Goal: Information Seeking & Learning: Check status

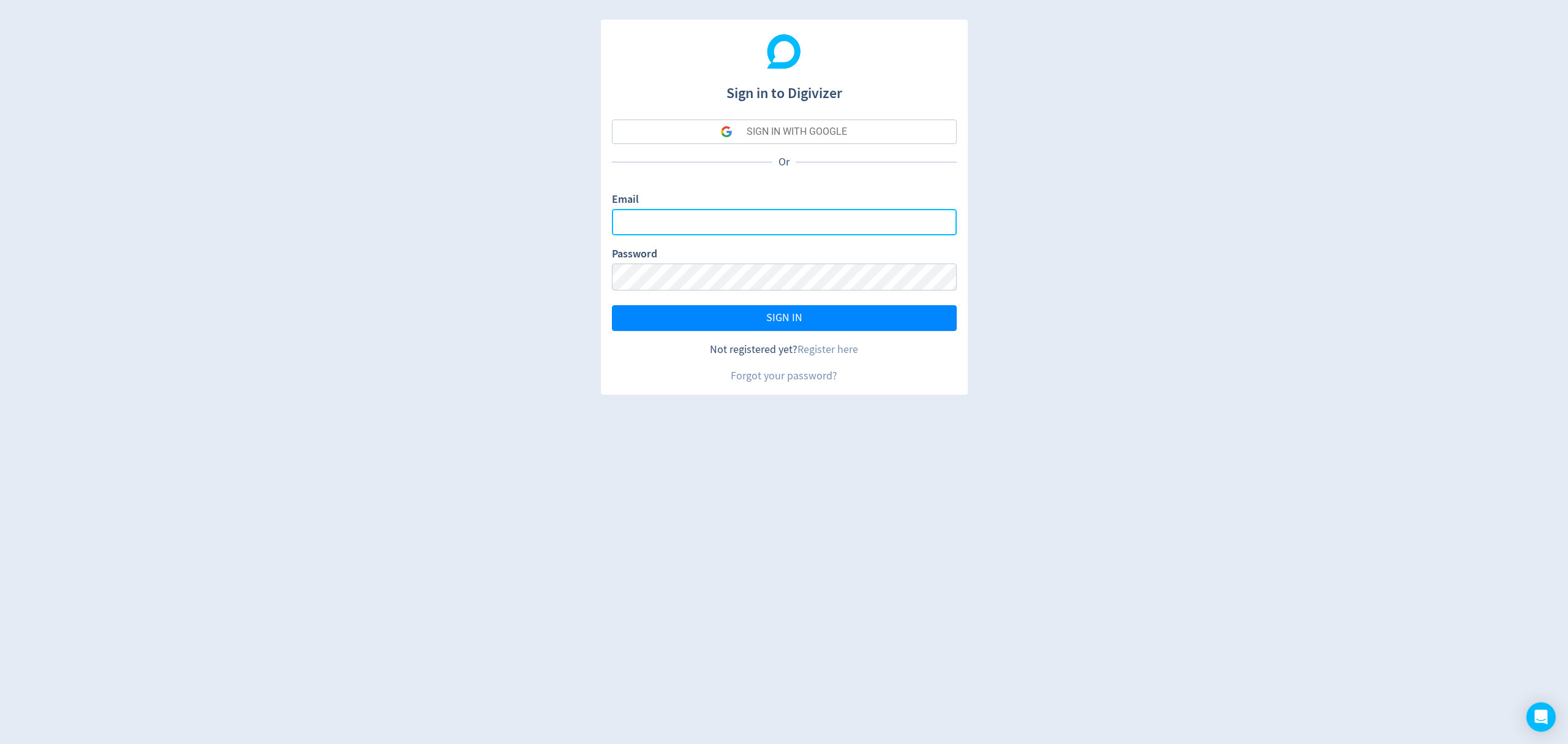
type input "[EMAIL_ADDRESS][PERSON_NAME][DOMAIN_NAME]"
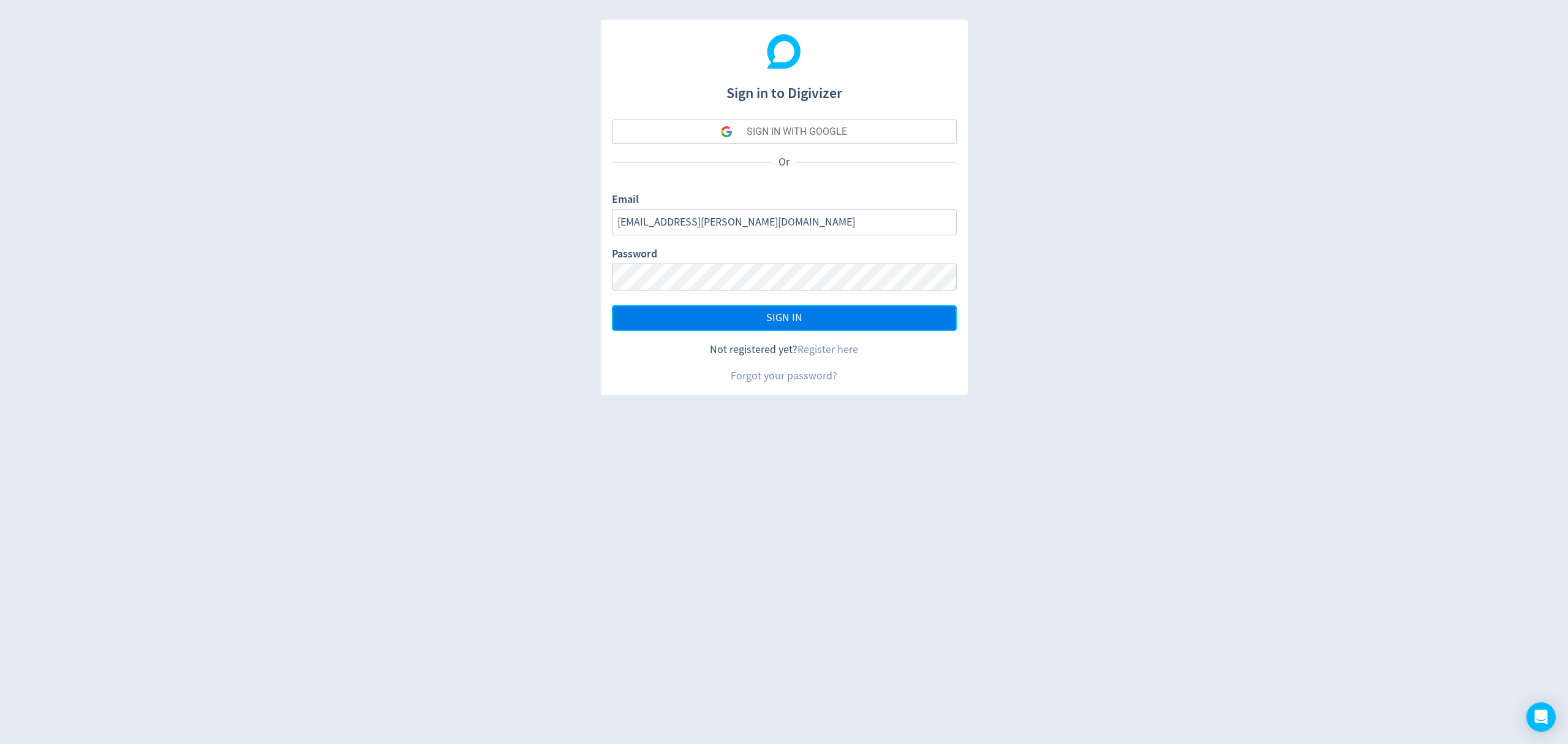
drag, startPoint x: 0, startPoint y: 0, endPoint x: 848, endPoint y: 307, distance: 901.9
click at [848, 307] on button "SIGN IN" at bounding box center [784, 318] width 345 height 25
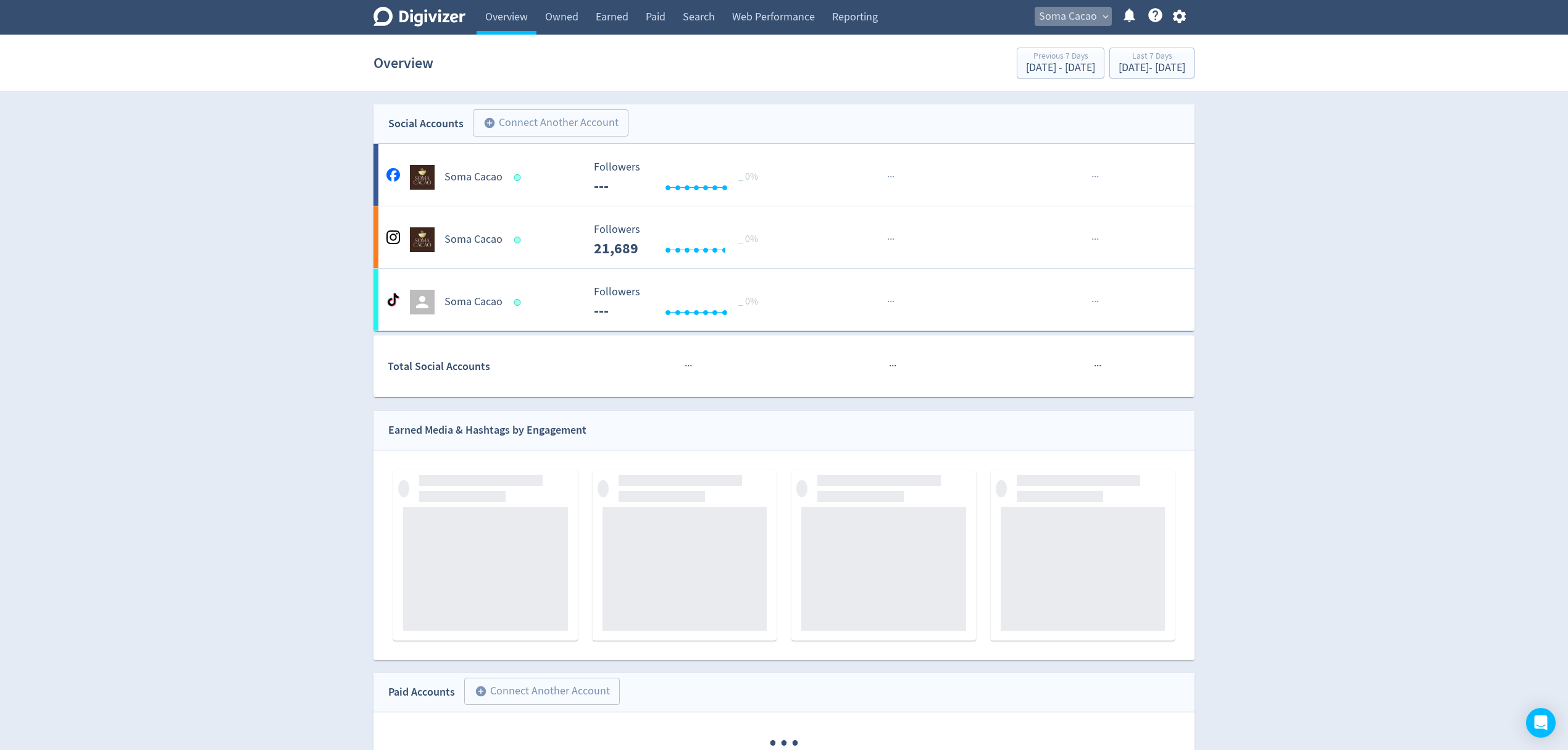
click at [1070, 8] on span "Soma Cacao" at bounding box center [1068, 16] width 58 height 20
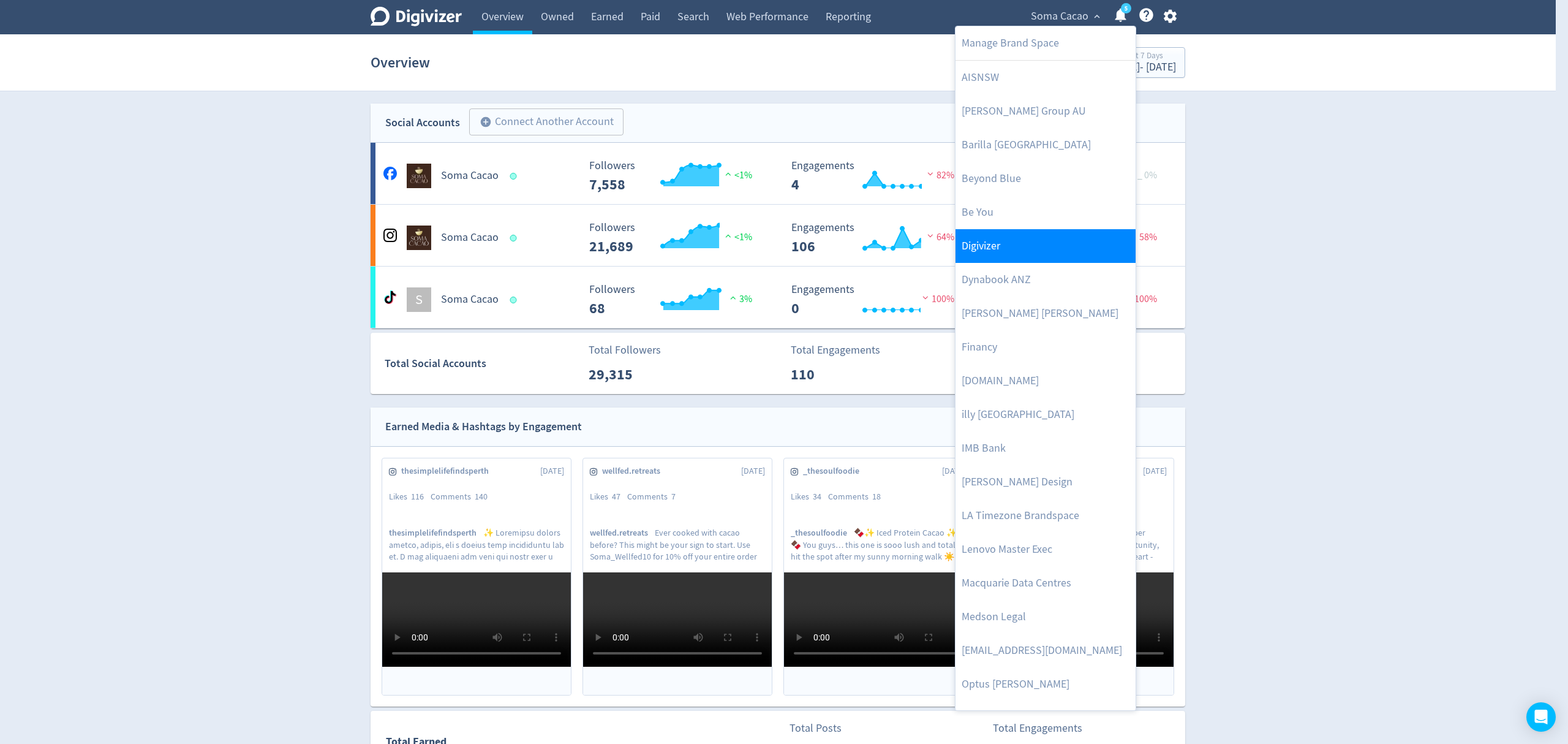
click at [1005, 249] on link "Digivizer" at bounding box center [1045, 246] width 180 height 34
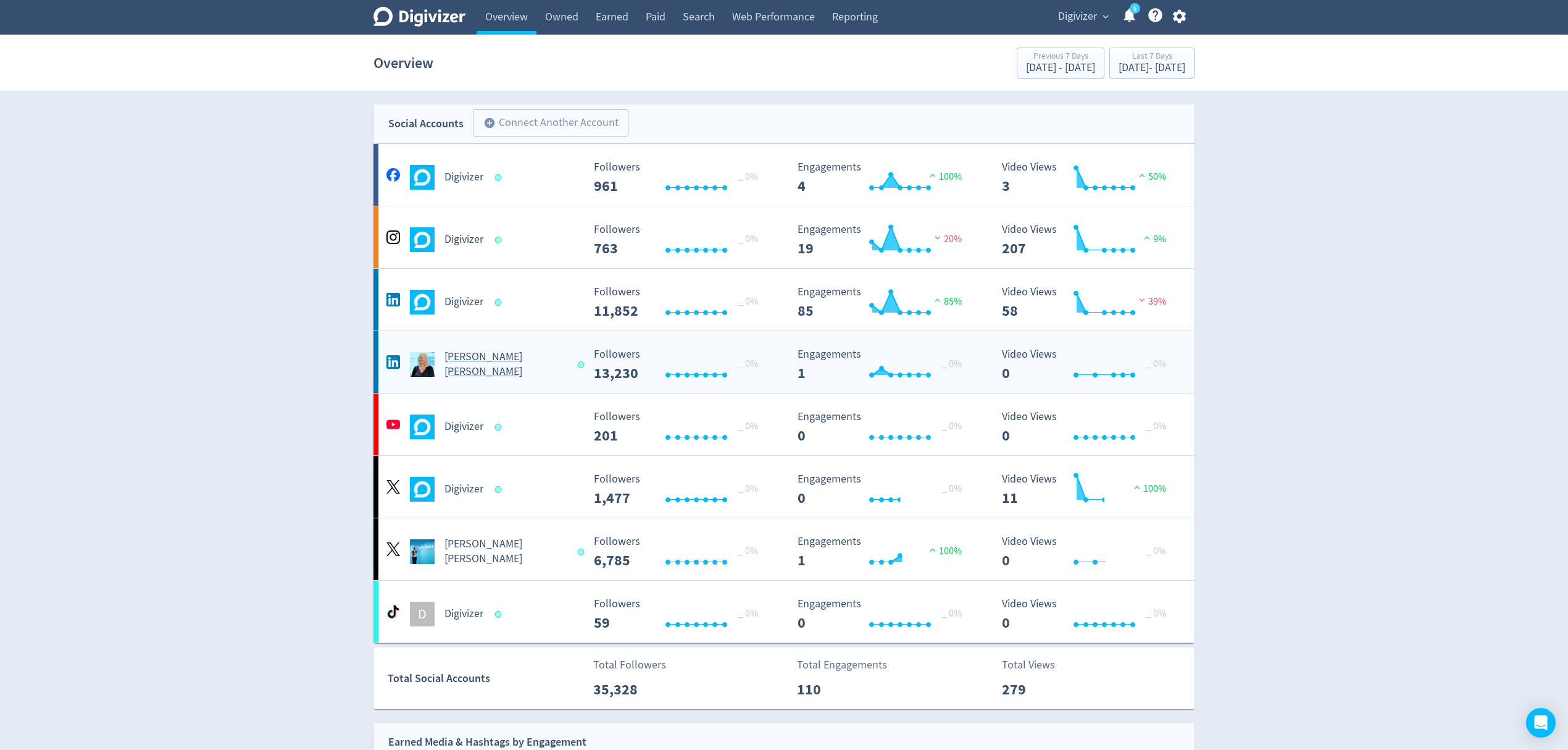
click at [546, 354] on div "[PERSON_NAME] [PERSON_NAME]" at bounding box center [483, 364] width 199 height 29
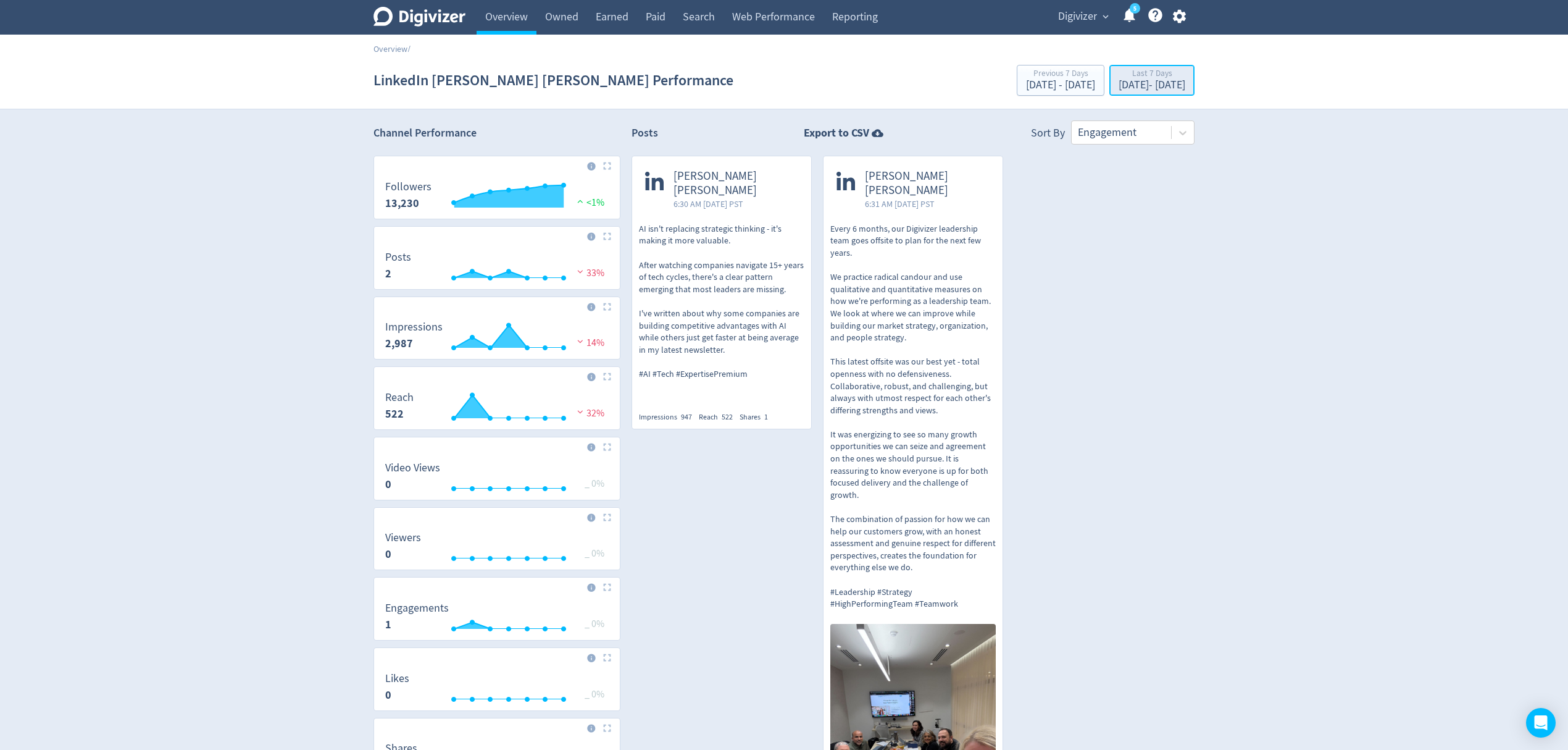
click at [1143, 87] on div "[DATE] - [DATE]" at bounding box center [1152, 85] width 67 height 11
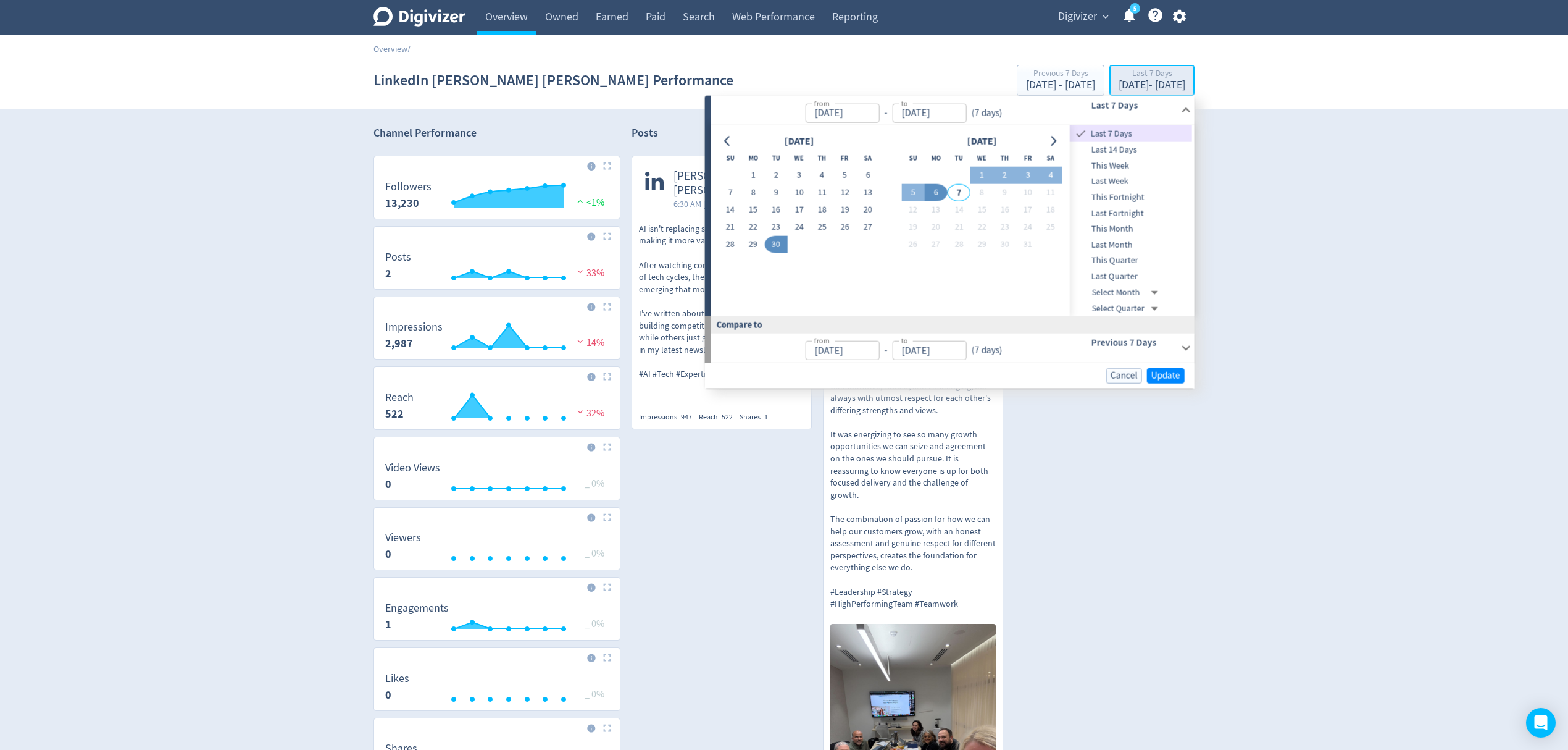
type input "[DATE]"
click at [752, 173] on button "1" at bounding box center [752, 175] width 23 height 17
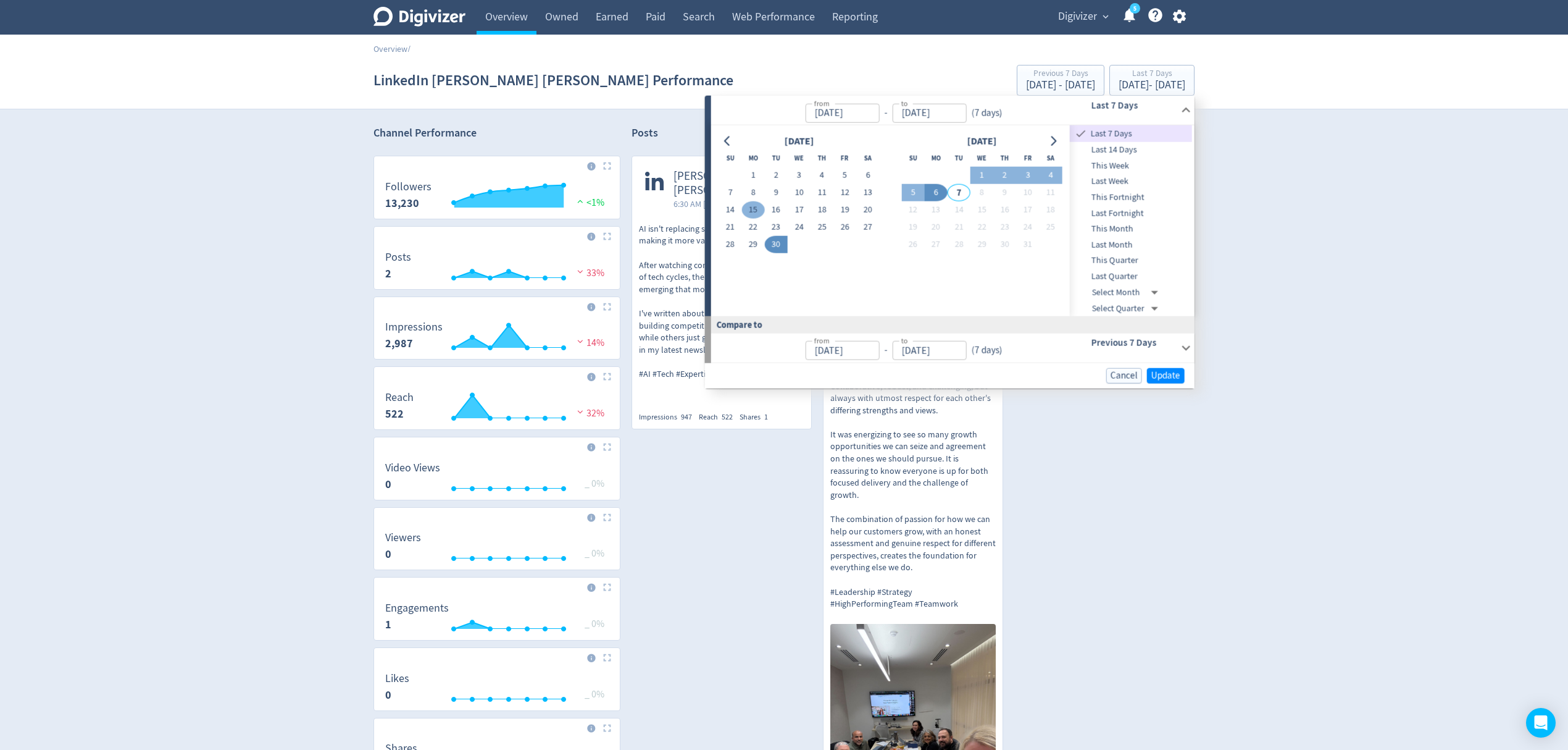
type input "[DATE]"
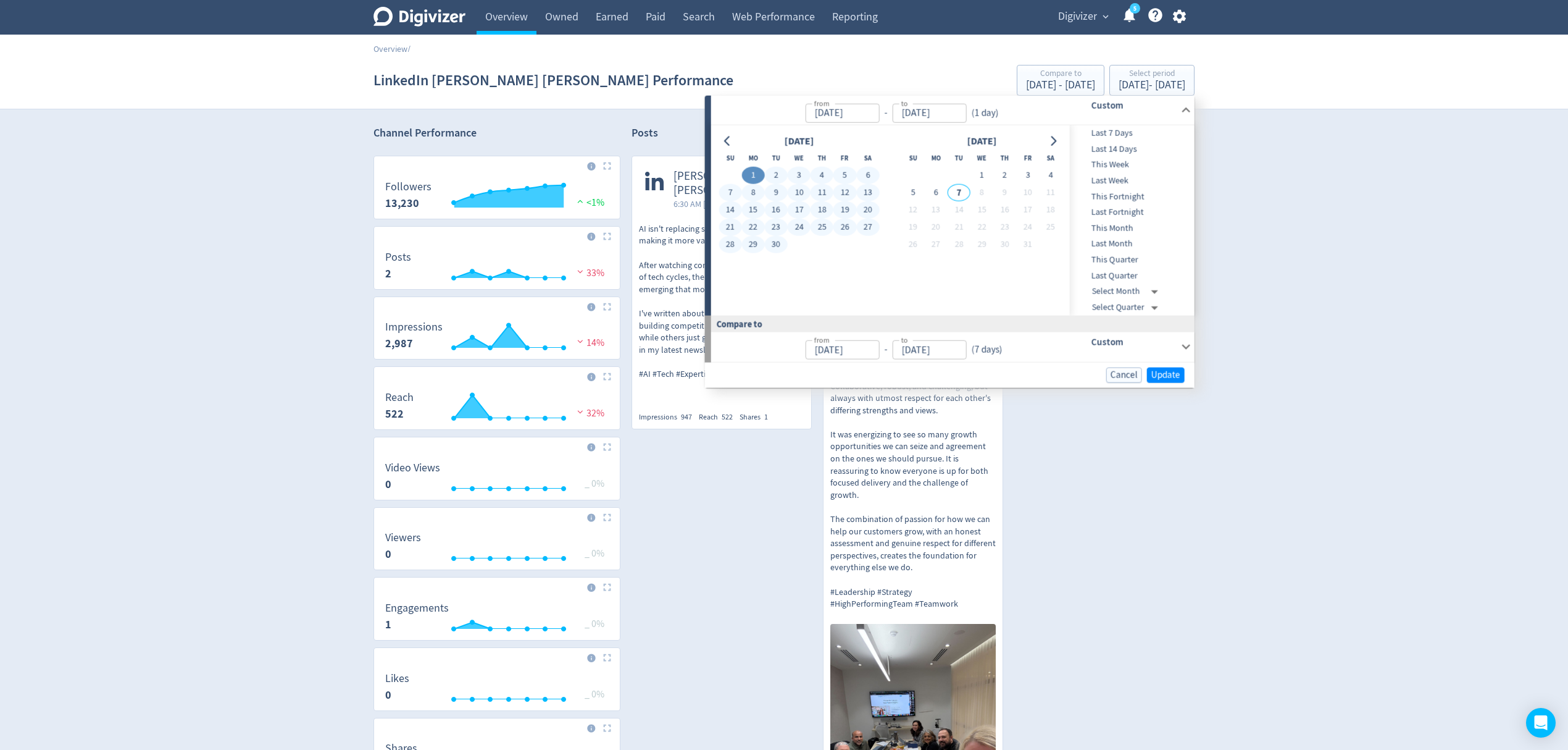
click at [775, 240] on button "30" at bounding box center [776, 244] width 23 height 17
type input "[DATE]"
click at [754, 171] on button "1" at bounding box center [752, 175] width 23 height 17
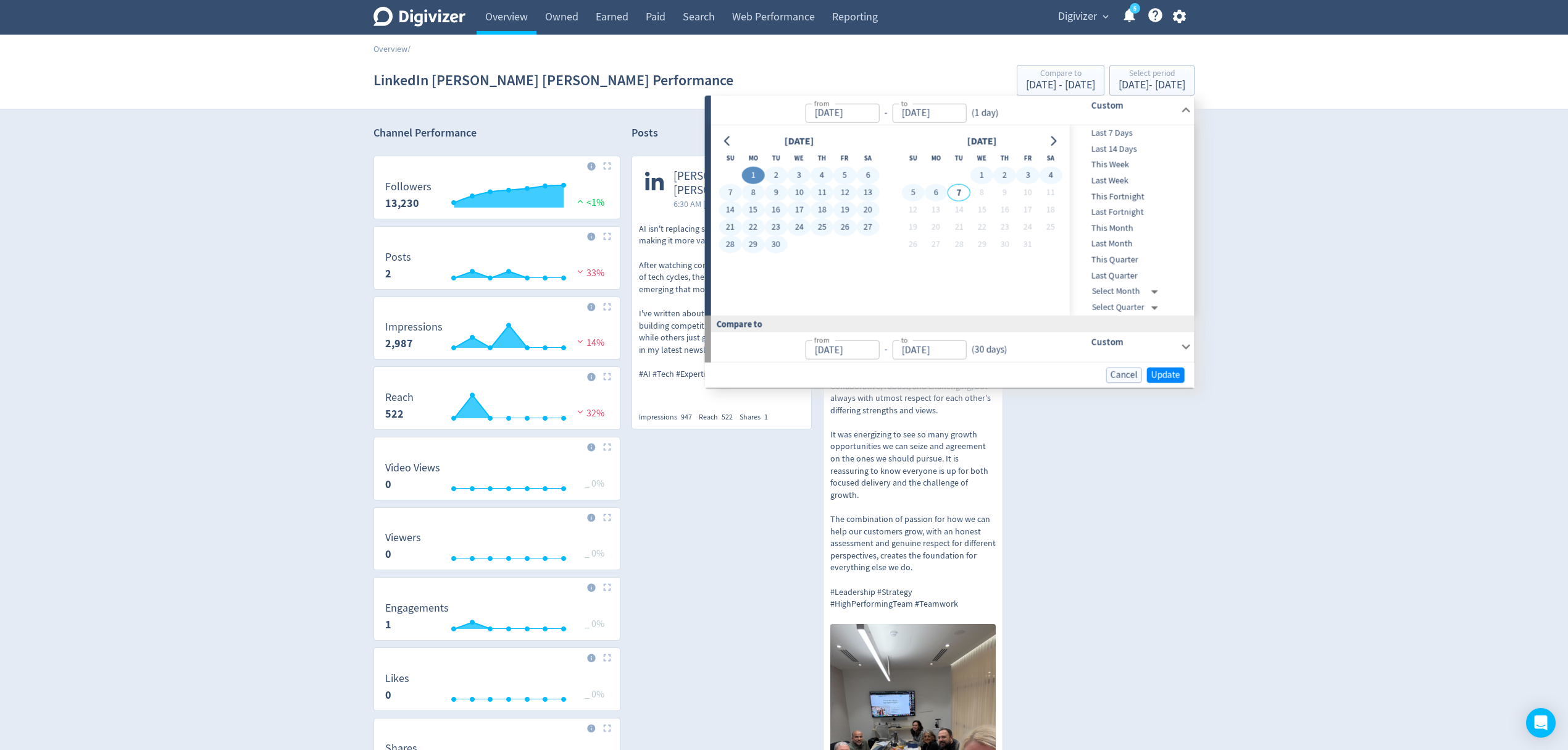
click at [935, 190] on button "6" at bounding box center [936, 192] width 23 height 17
type input "[DATE]"
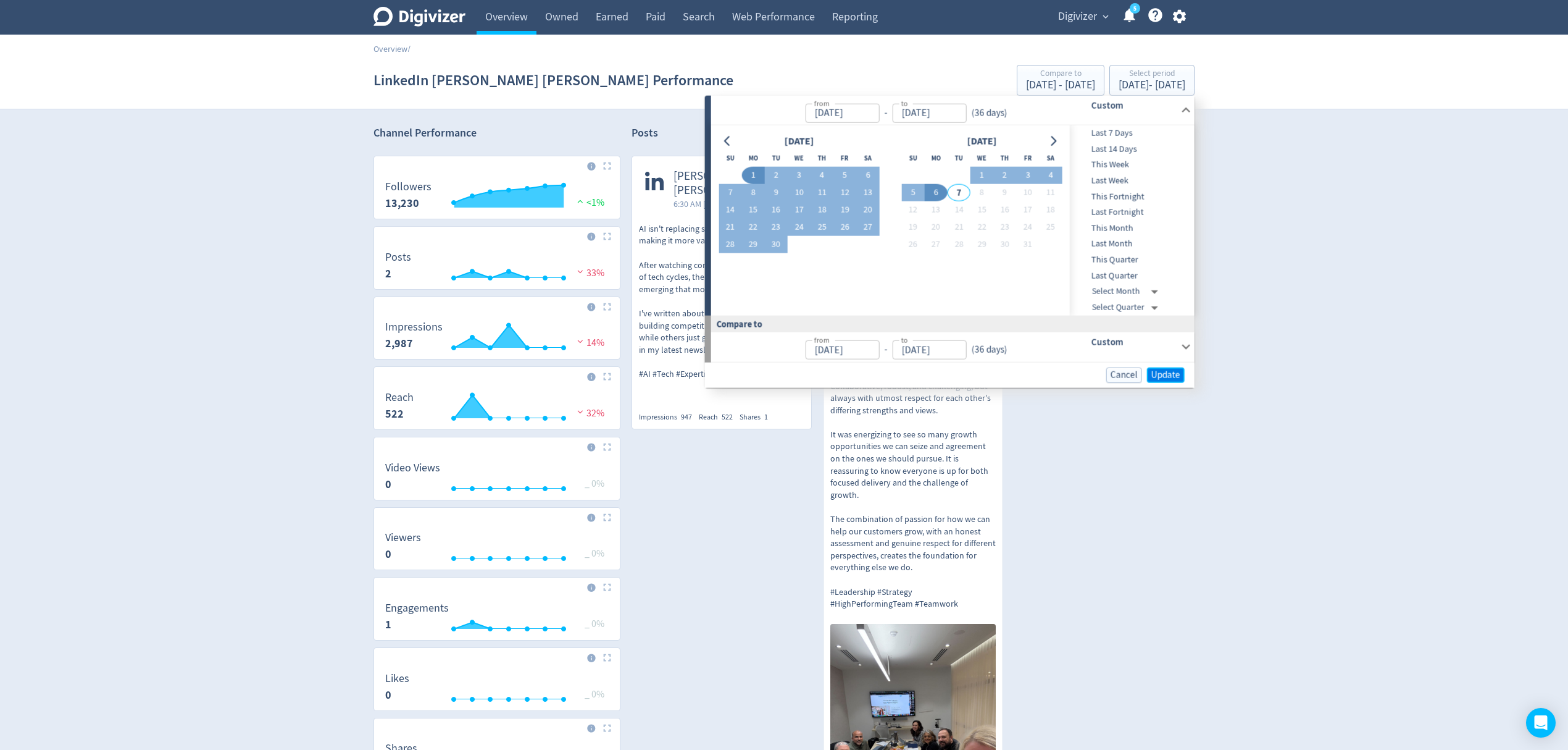
click at [1168, 370] on span "Update" at bounding box center [1166, 375] width 29 height 9
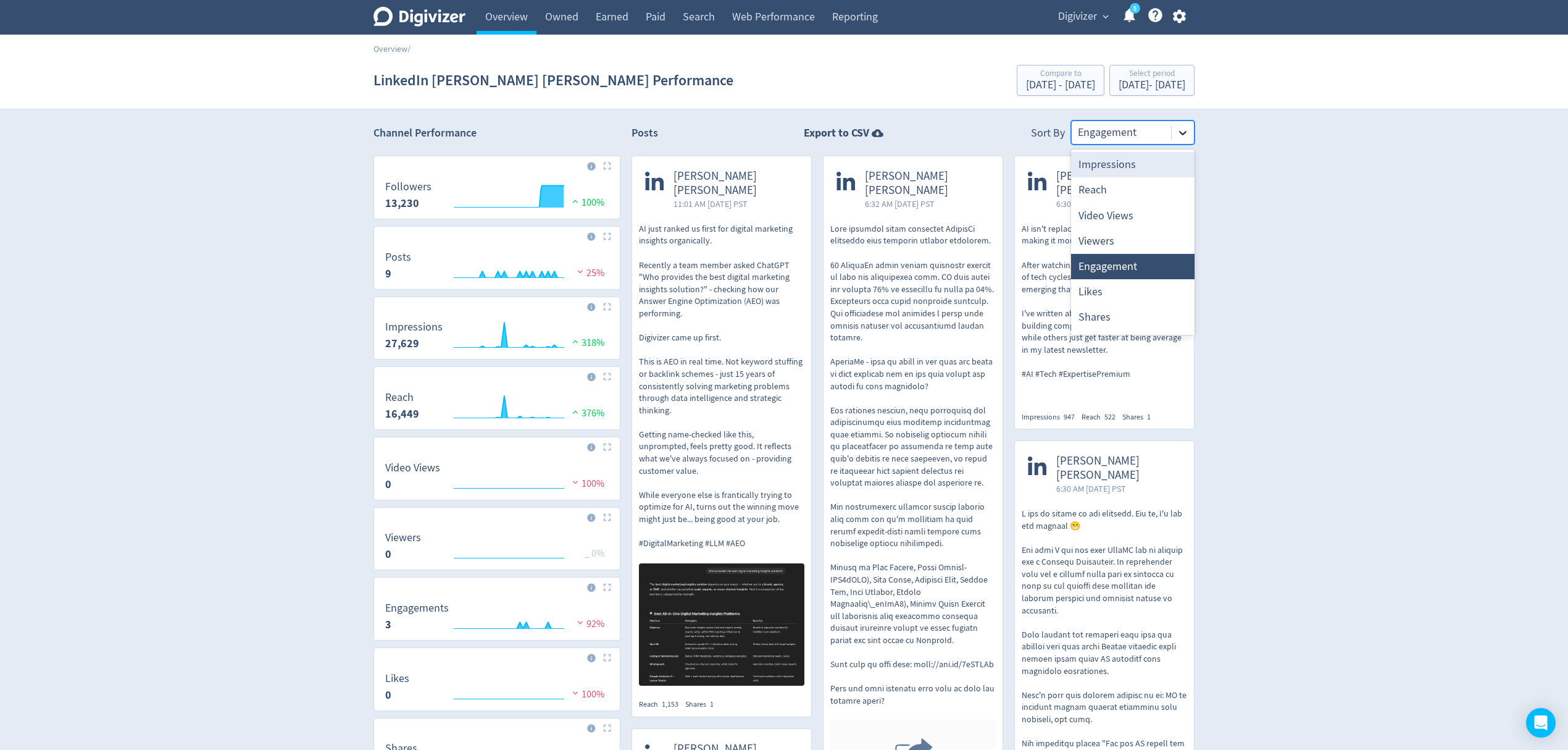
click at [1189, 133] on icon at bounding box center [1184, 133] width 13 height 13
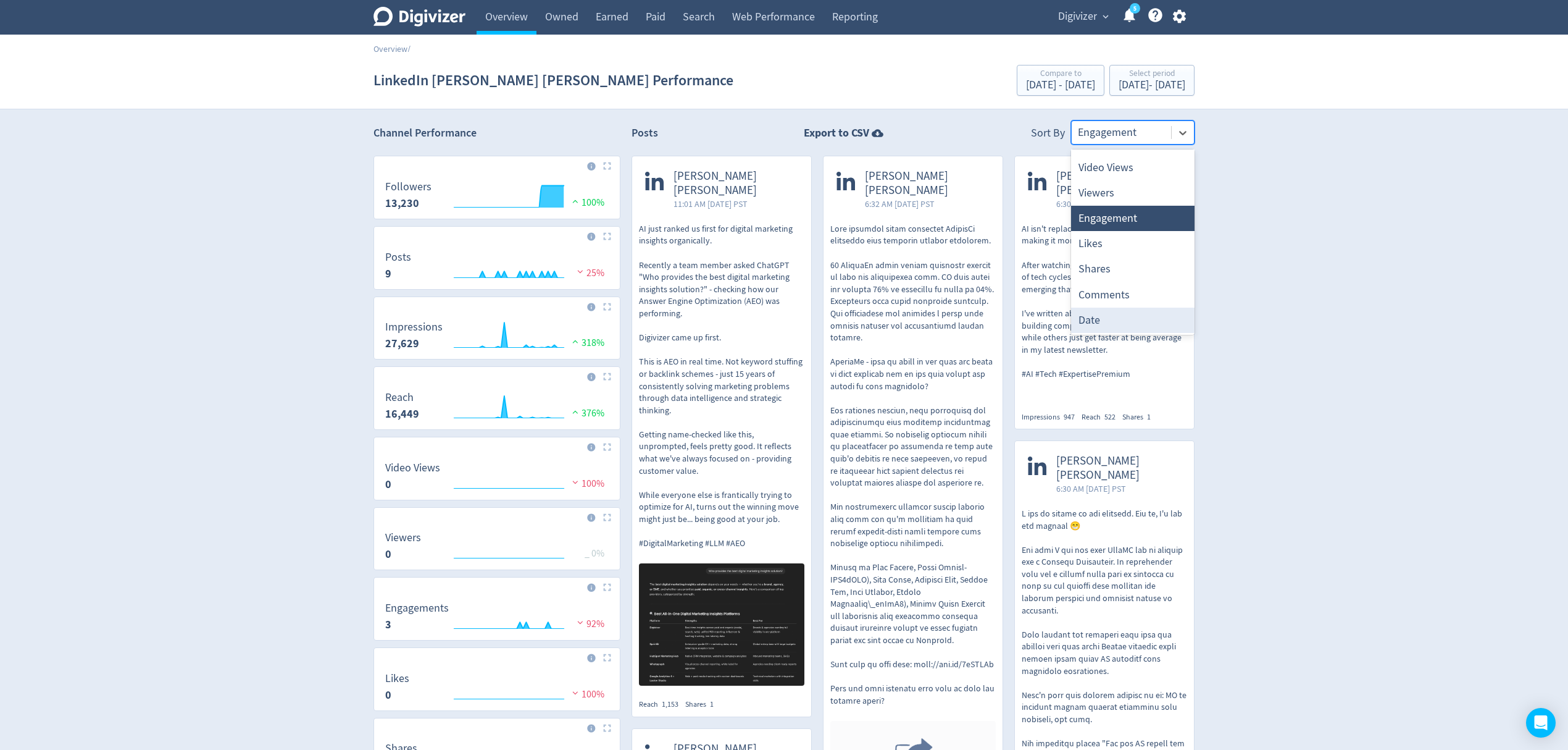
click at [1112, 313] on div "Date" at bounding box center [1132, 321] width 123 height 26
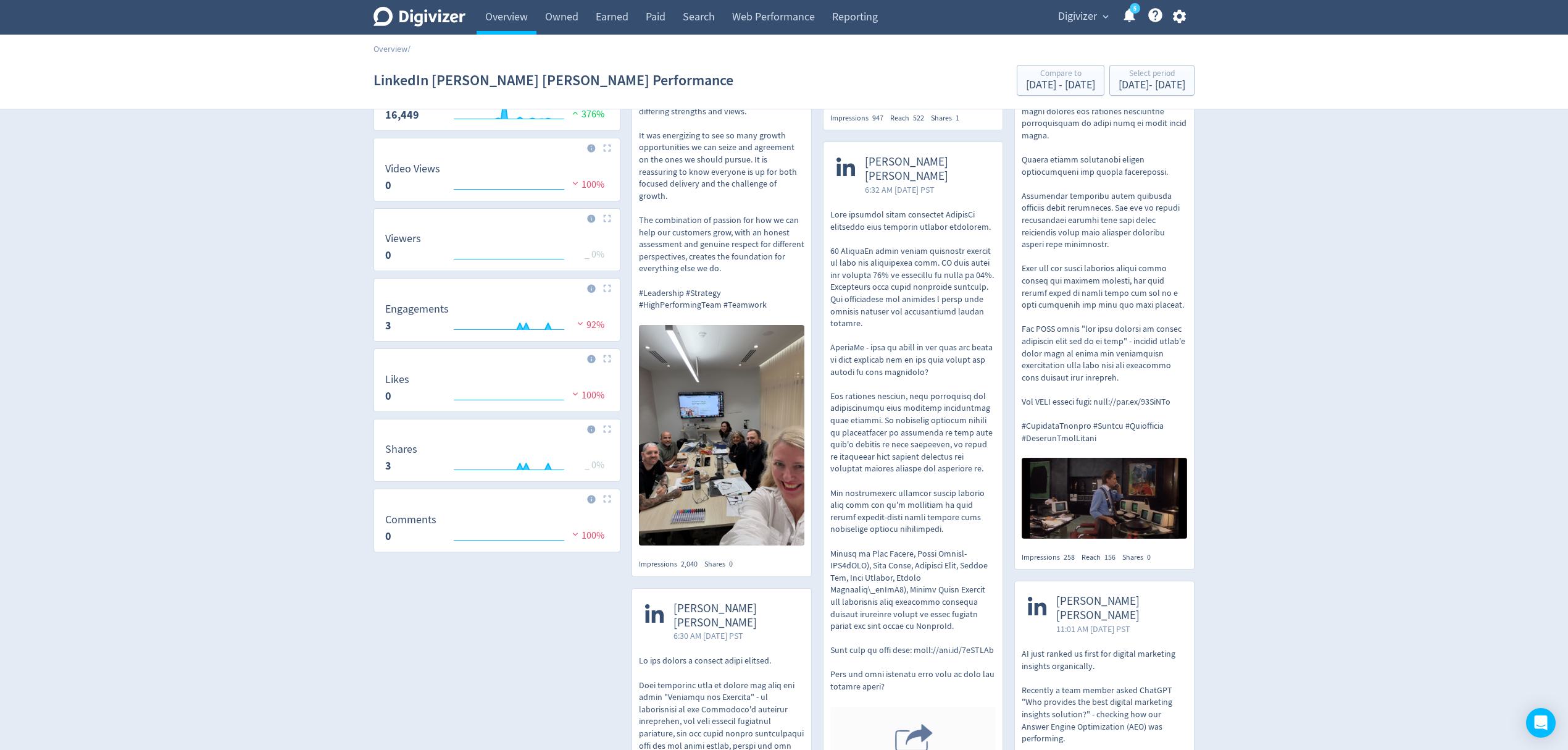
scroll to position [0, 0]
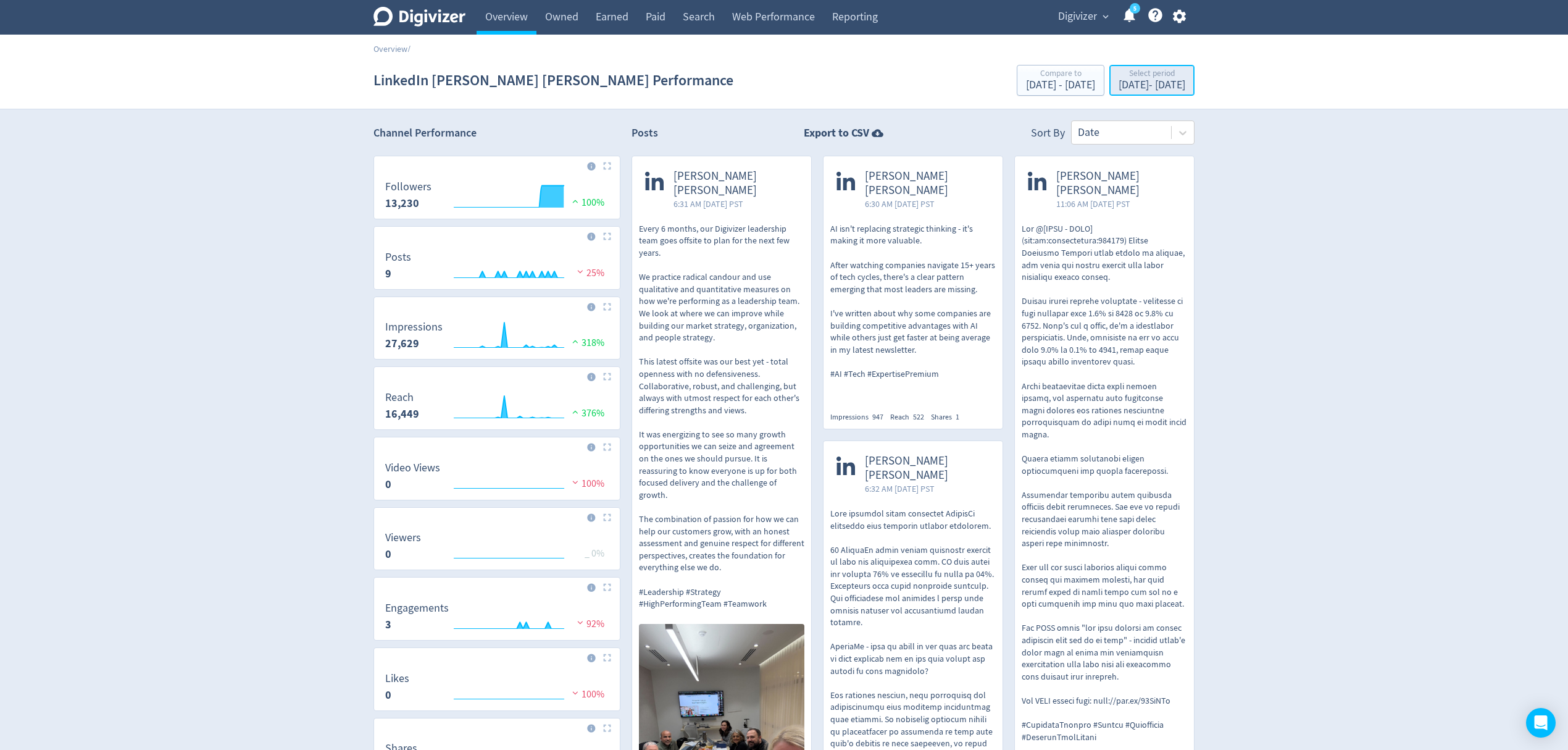
click at [1119, 87] on div "[DATE] - [DATE]" at bounding box center [1152, 85] width 67 height 11
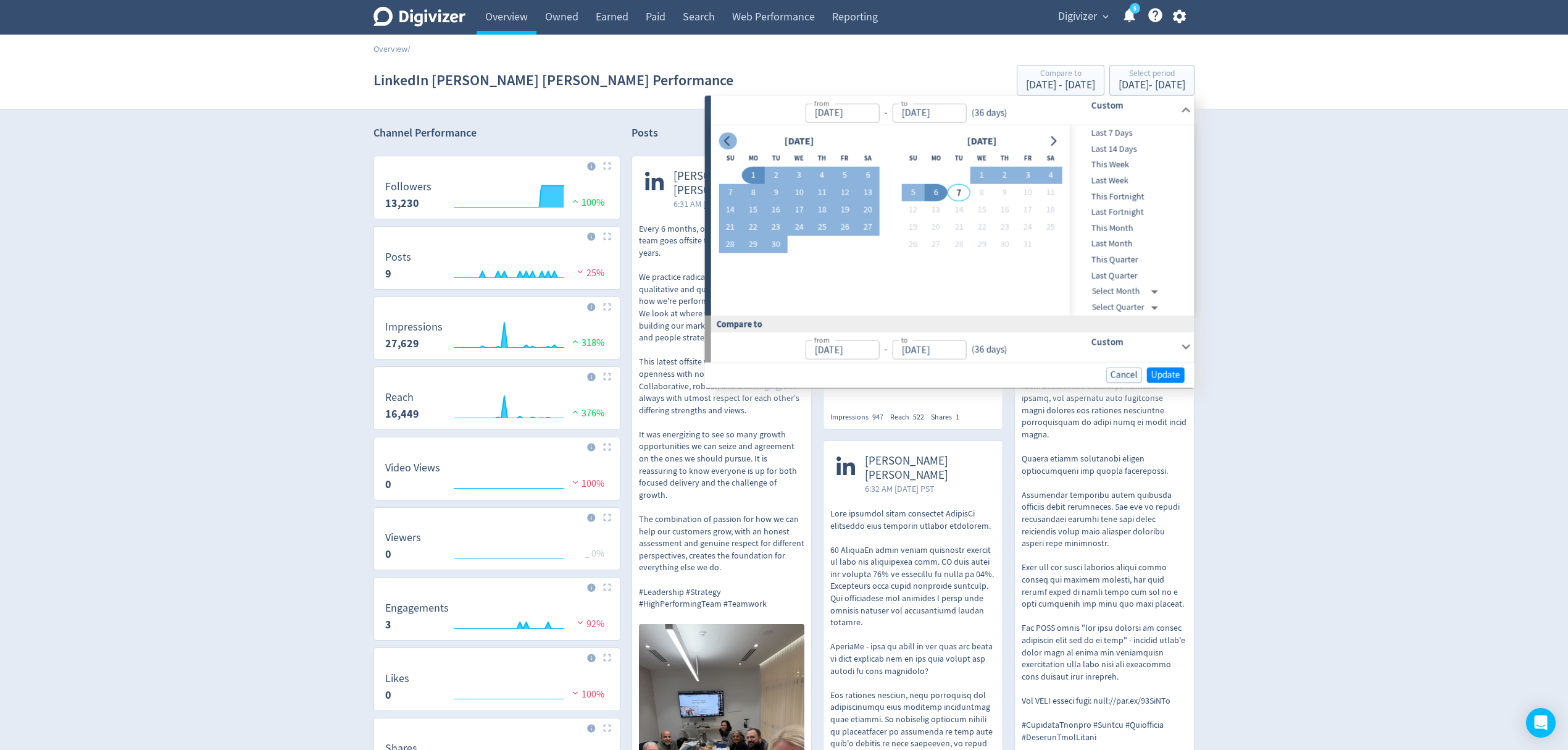
click at [720, 139] on button "Go to previous month" at bounding box center [728, 141] width 18 height 17
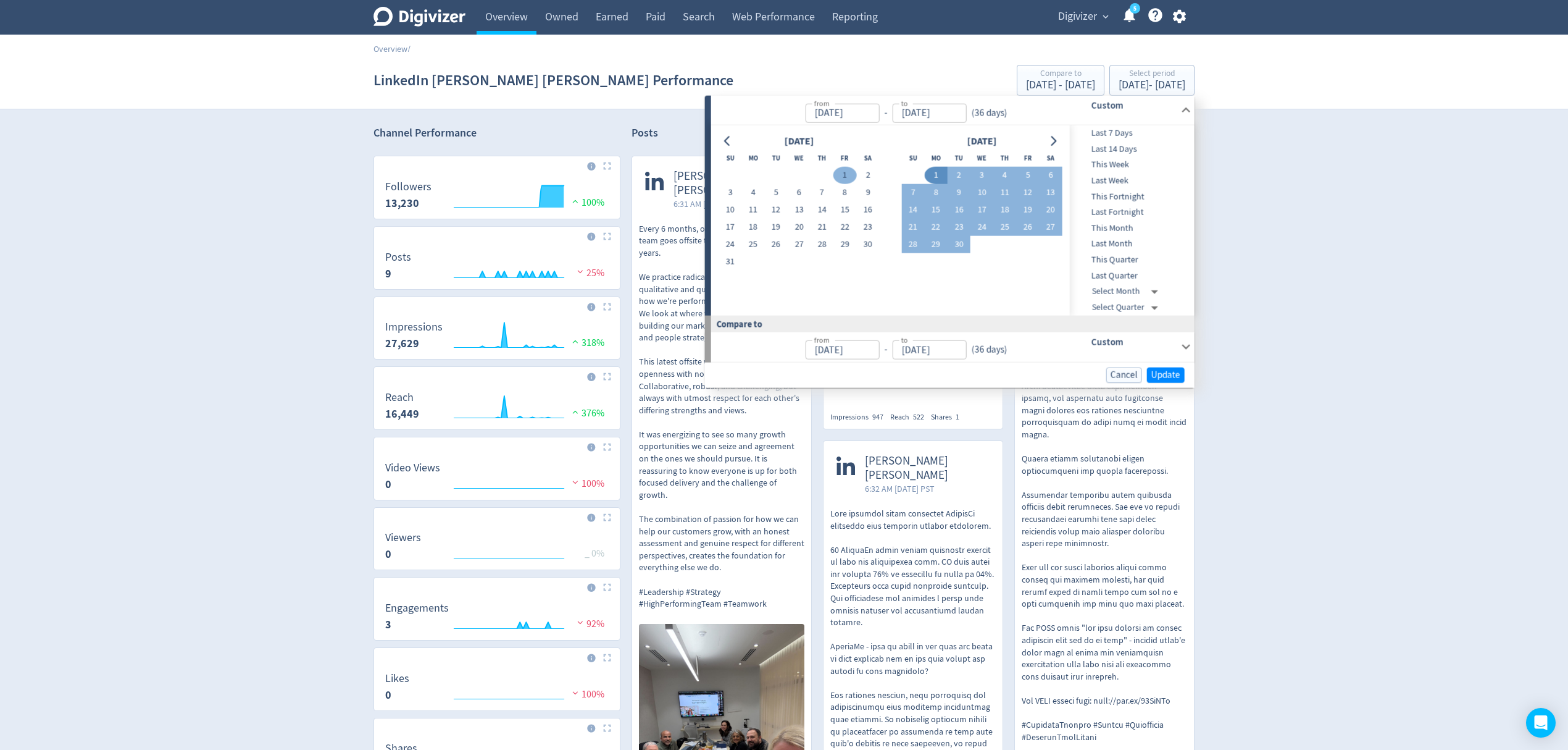
click at [846, 172] on button "1" at bounding box center [845, 175] width 23 height 17
type input "[DATE]"
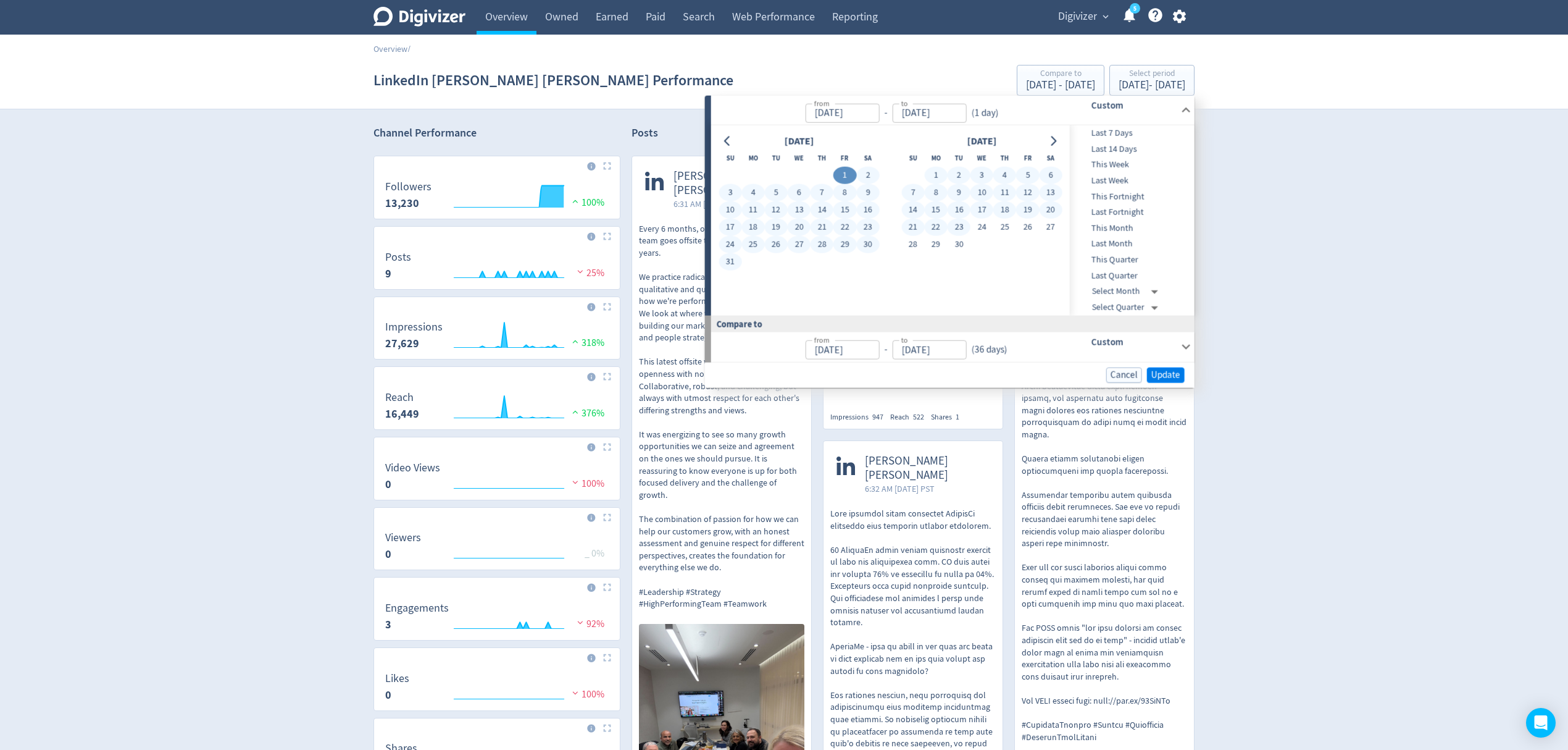
click at [1184, 378] on div "Cancel Update" at bounding box center [950, 375] width 489 height 26
click at [1166, 370] on span "Update" at bounding box center [1166, 375] width 29 height 9
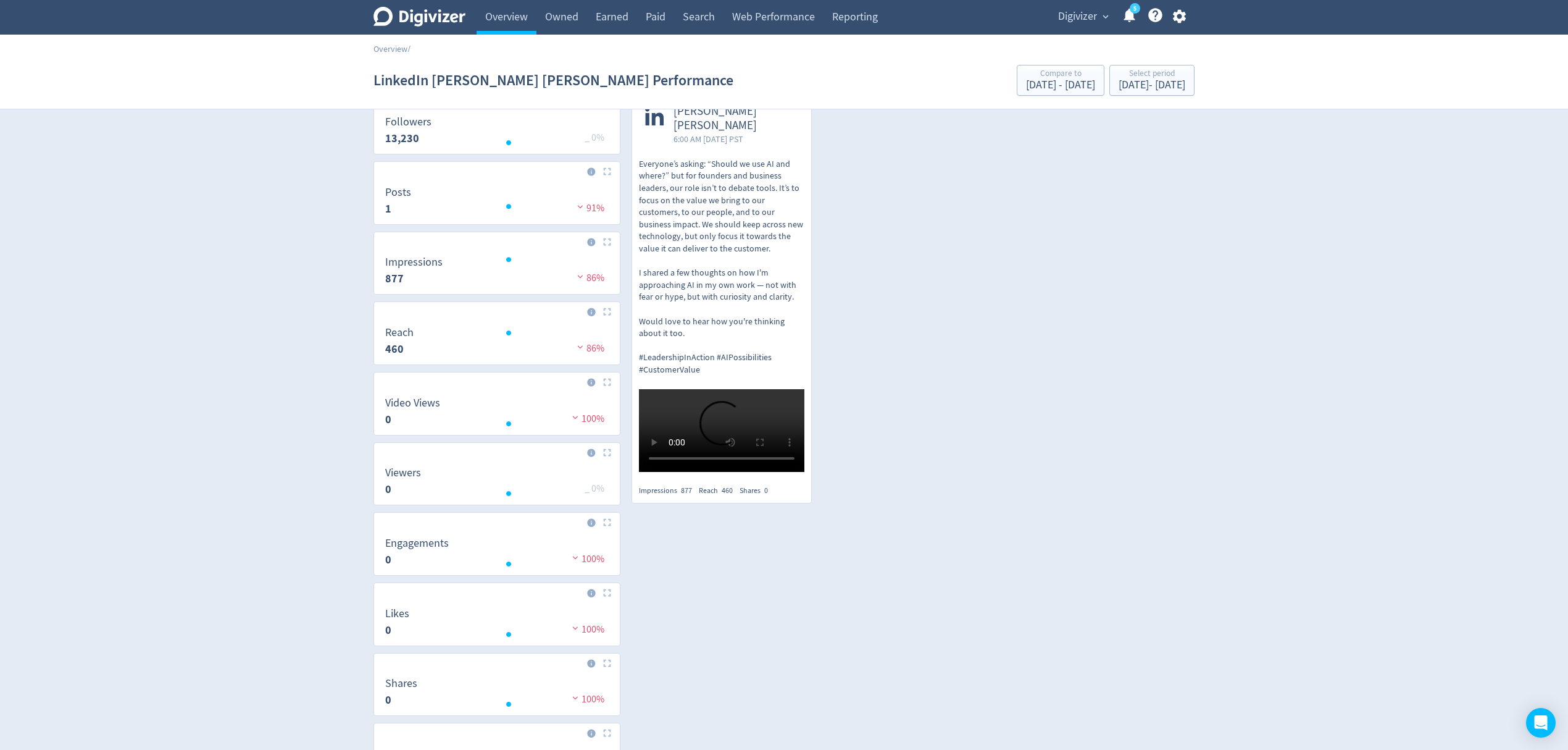
scroll to position [164, 0]
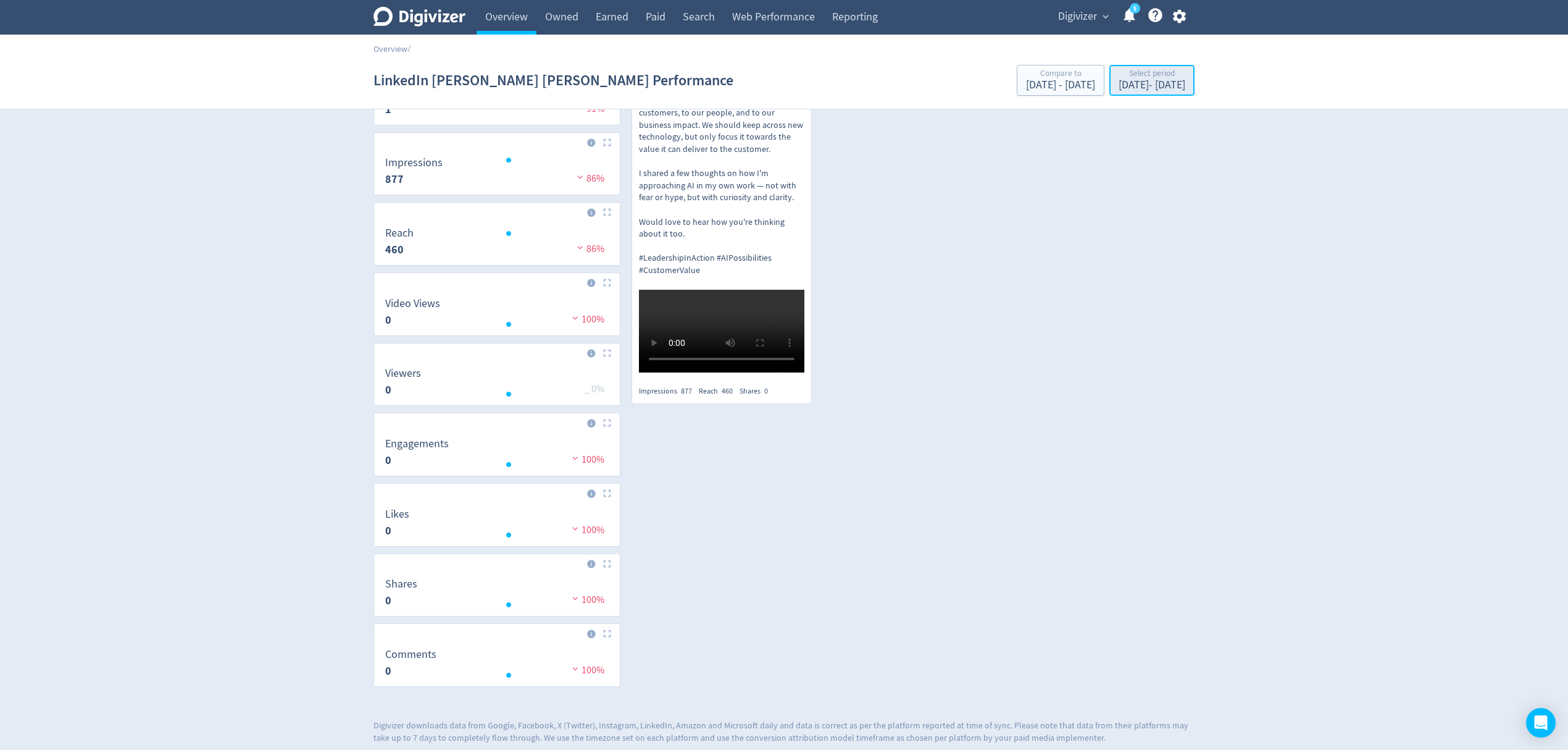
click at [1119, 88] on div "[DATE] - [DATE]" at bounding box center [1152, 85] width 67 height 11
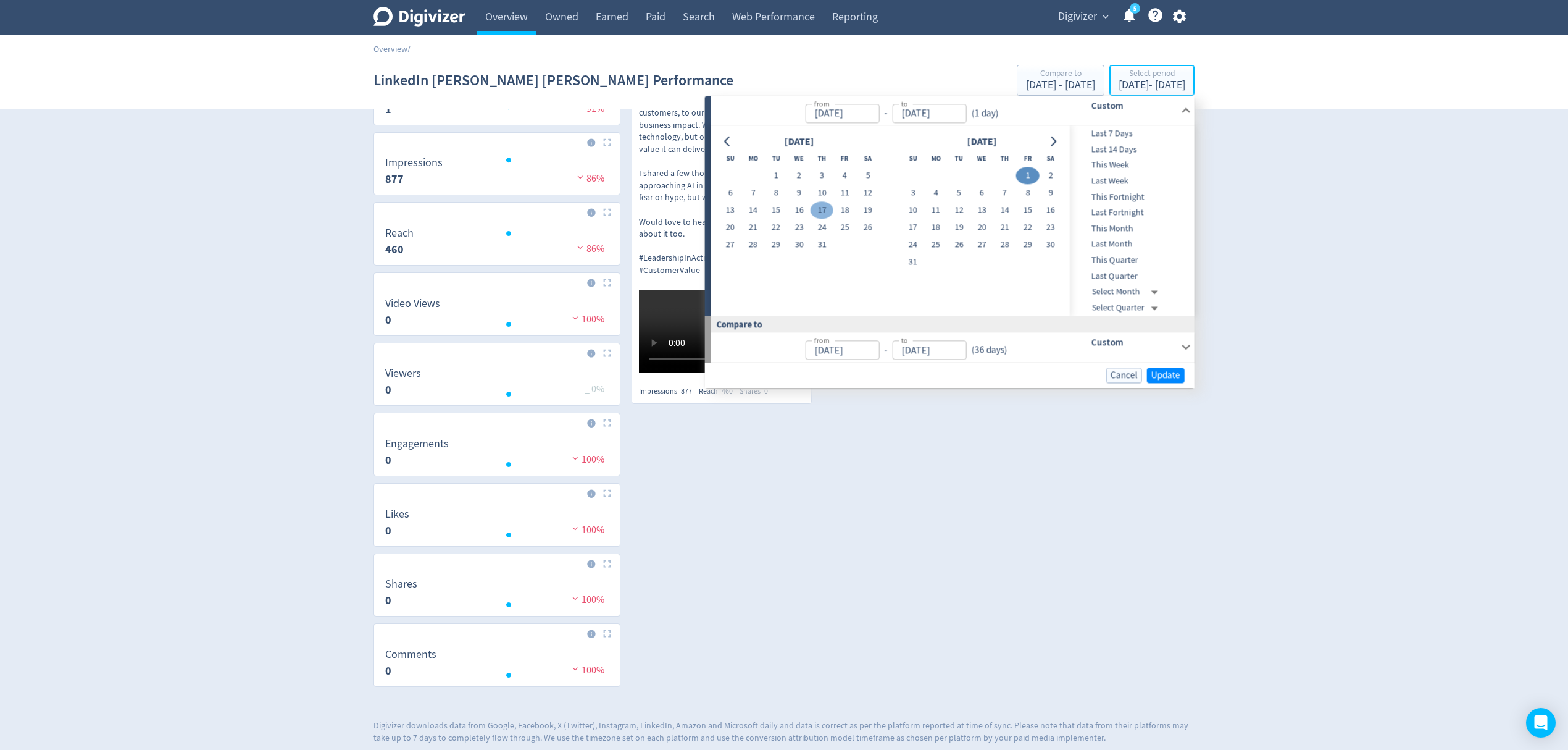
type input "[DATE]"
click at [972, 415] on div "[PERSON_NAME] [PERSON_NAME] 6:00 AM [DATE] PST Everyone’s asking: “Should we us…" at bounding box center [907, 204] width 574 height 424
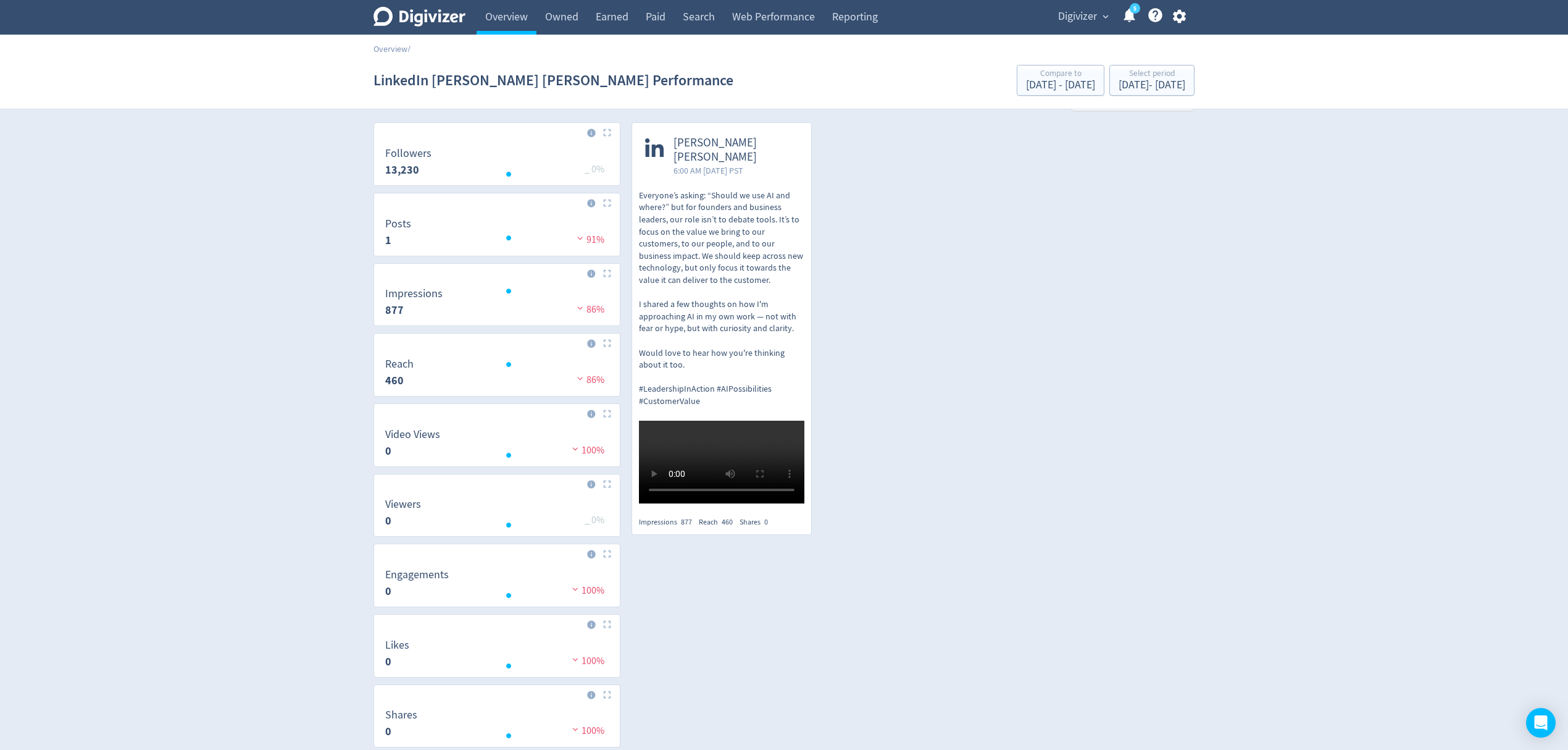
scroll to position [37, 0]
click at [1119, 90] on div "[DATE] - [DATE]" at bounding box center [1152, 85] width 67 height 11
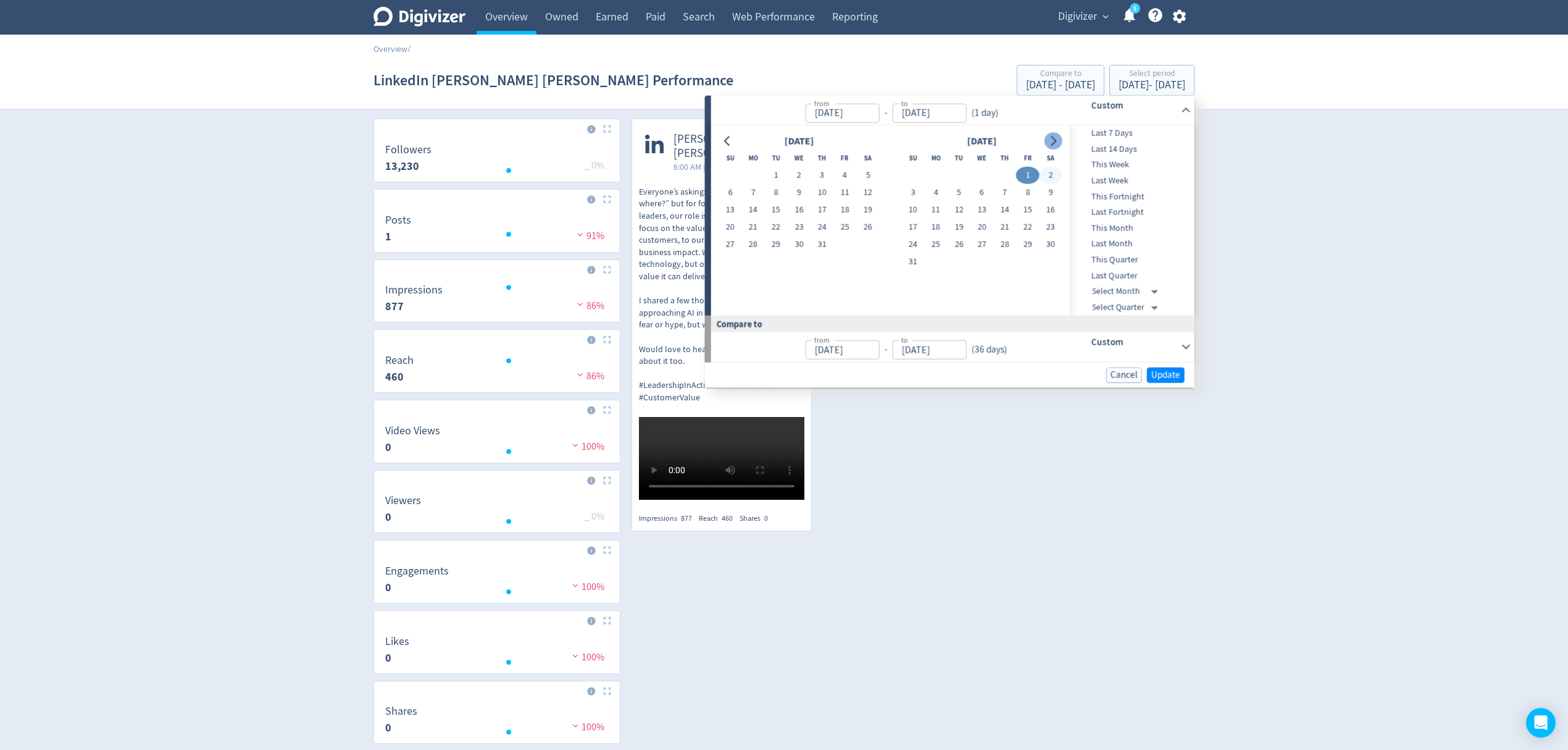
click at [1051, 141] on icon "Go to next month" at bounding box center [1053, 141] width 10 height 10
click at [932, 175] on button "1" at bounding box center [936, 175] width 23 height 17
type input "[DATE]"
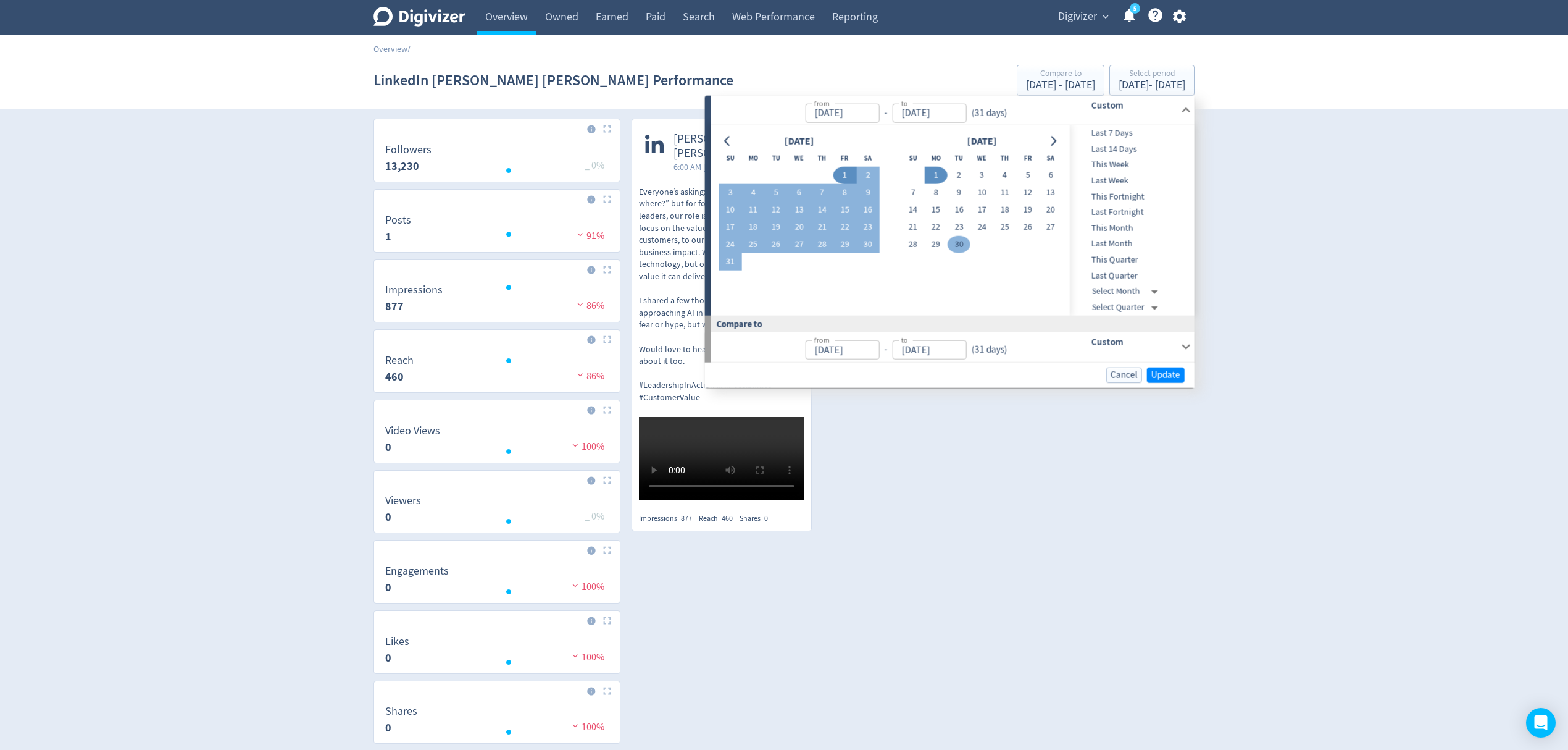
click at [954, 248] on button "30" at bounding box center [959, 244] width 23 height 17
type input "[DATE]"
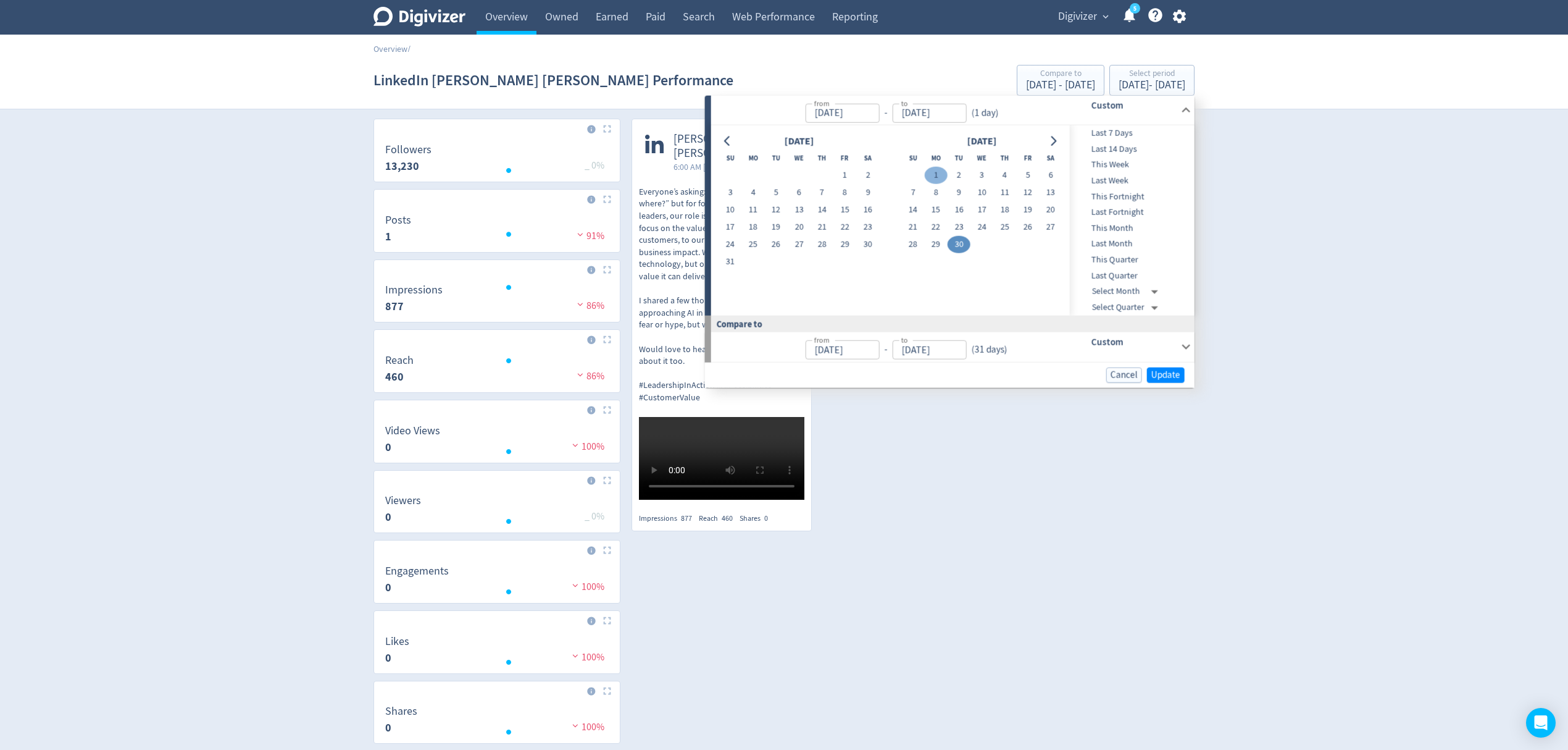
click at [935, 179] on button "1" at bounding box center [936, 175] width 23 height 17
type input "[DATE]"
click at [958, 248] on button "30" at bounding box center [959, 244] width 23 height 17
type input "[DATE]"
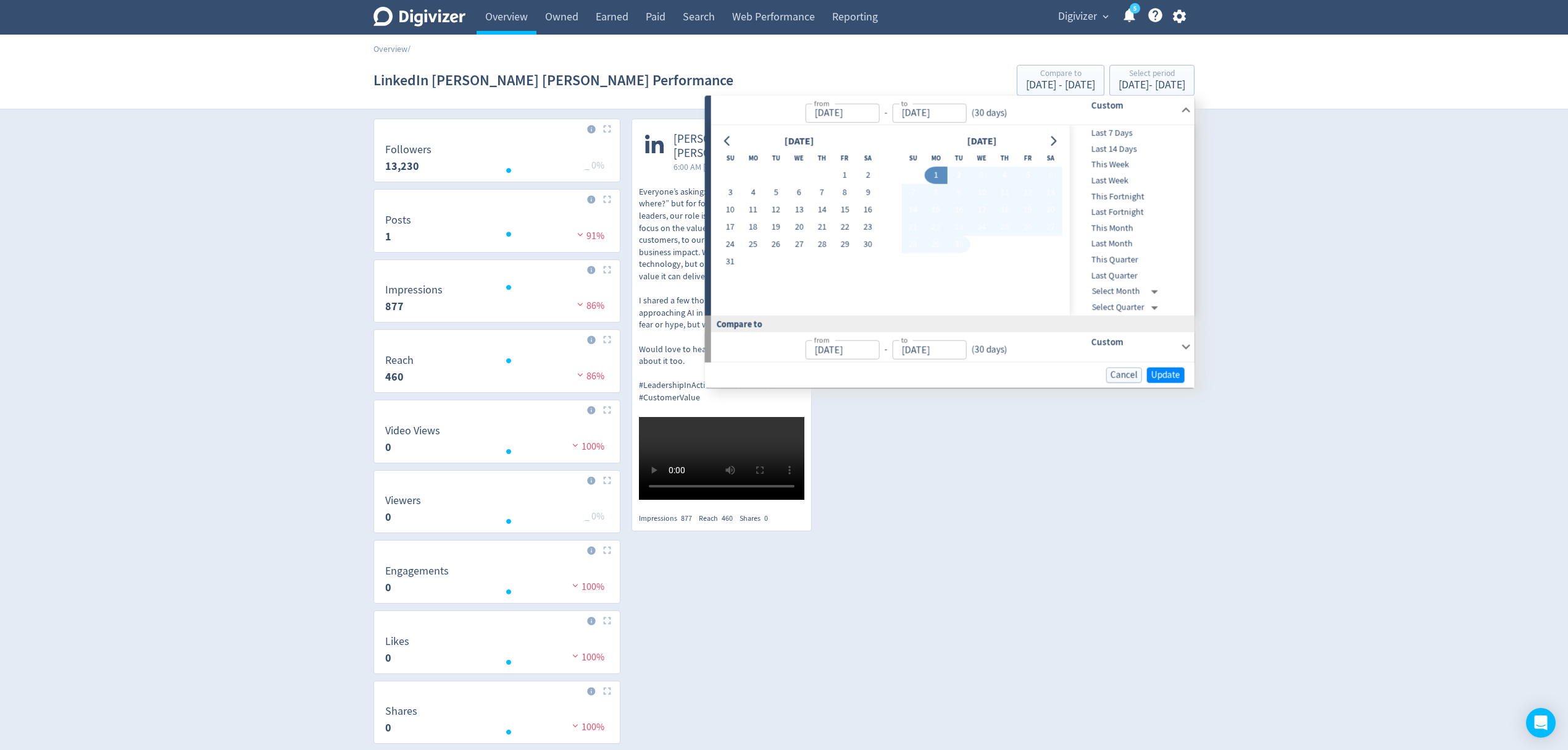
type input "[DATE]"
click at [1154, 370] on span "Update" at bounding box center [1166, 375] width 29 height 9
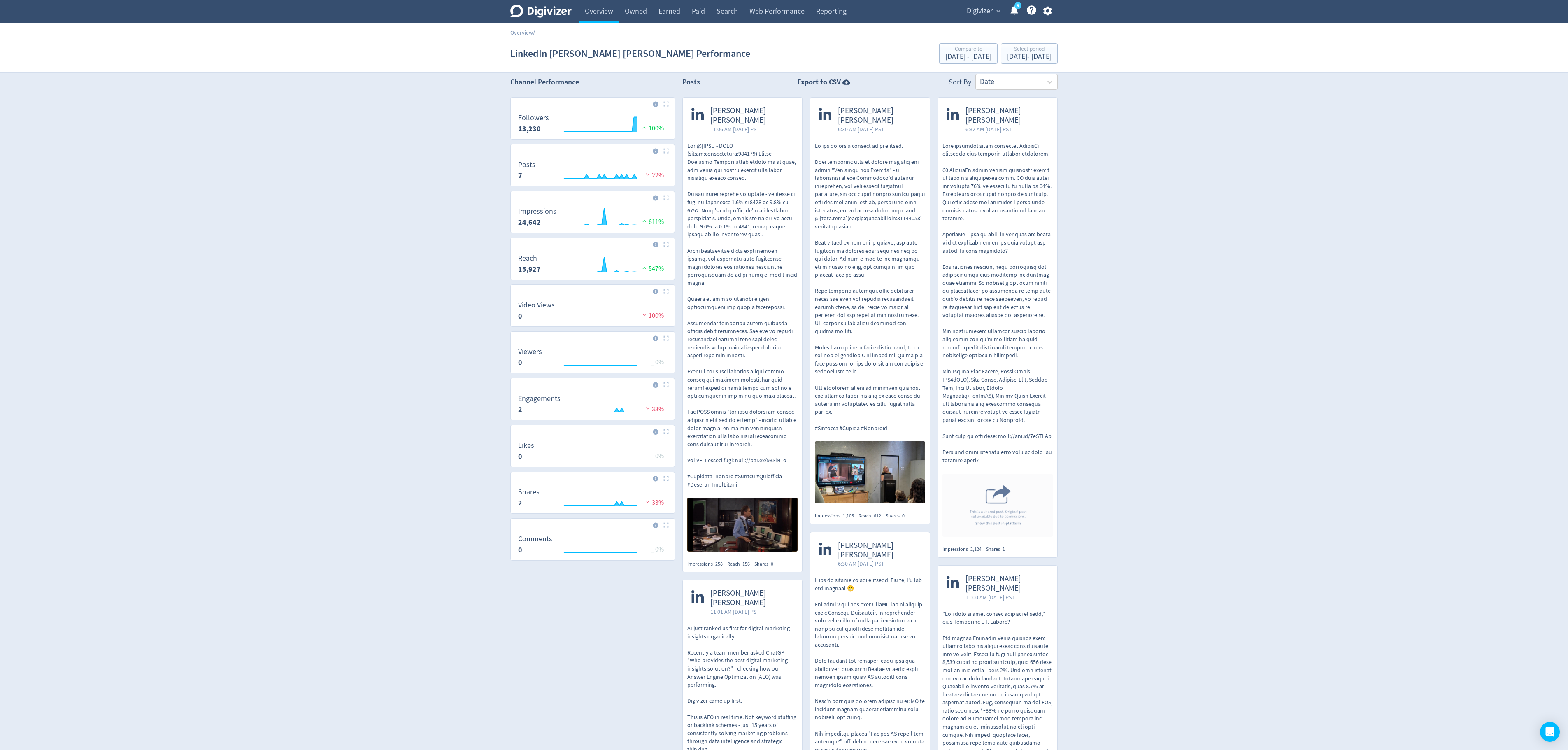
scroll to position [0, 0]
